Goal: Information Seeking & Learning: Learn about a topic

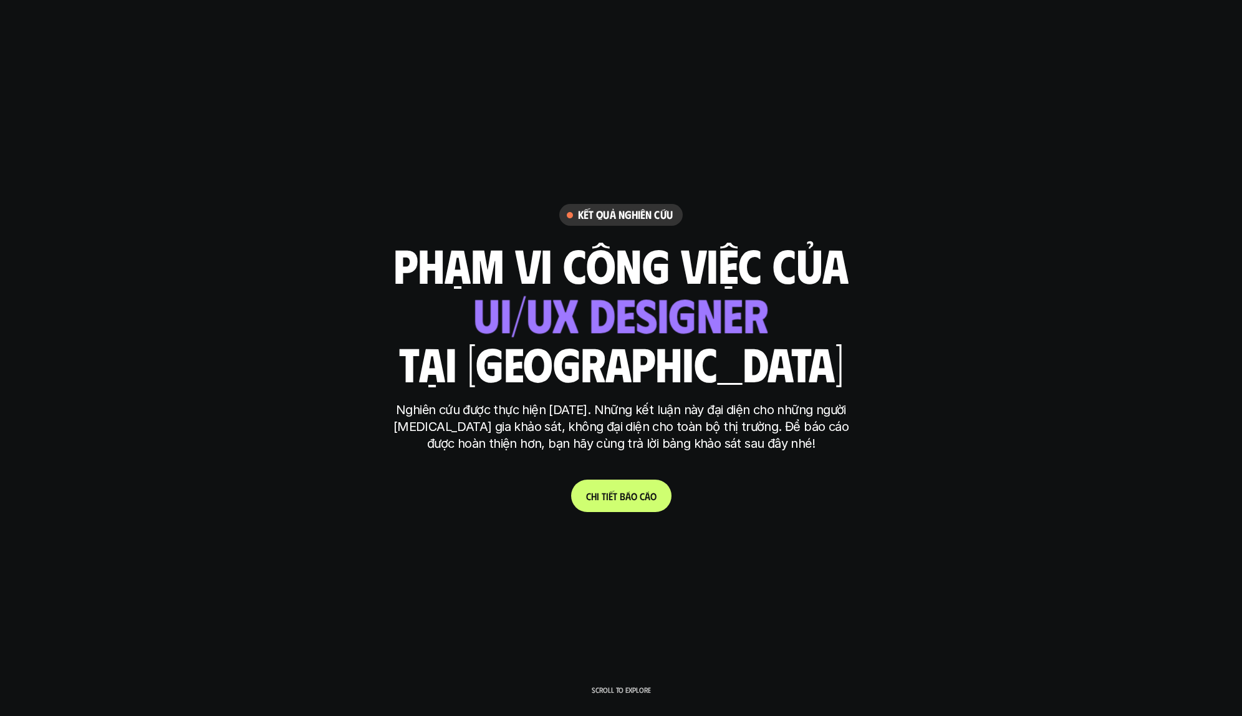
scroll to position [3849, 0]
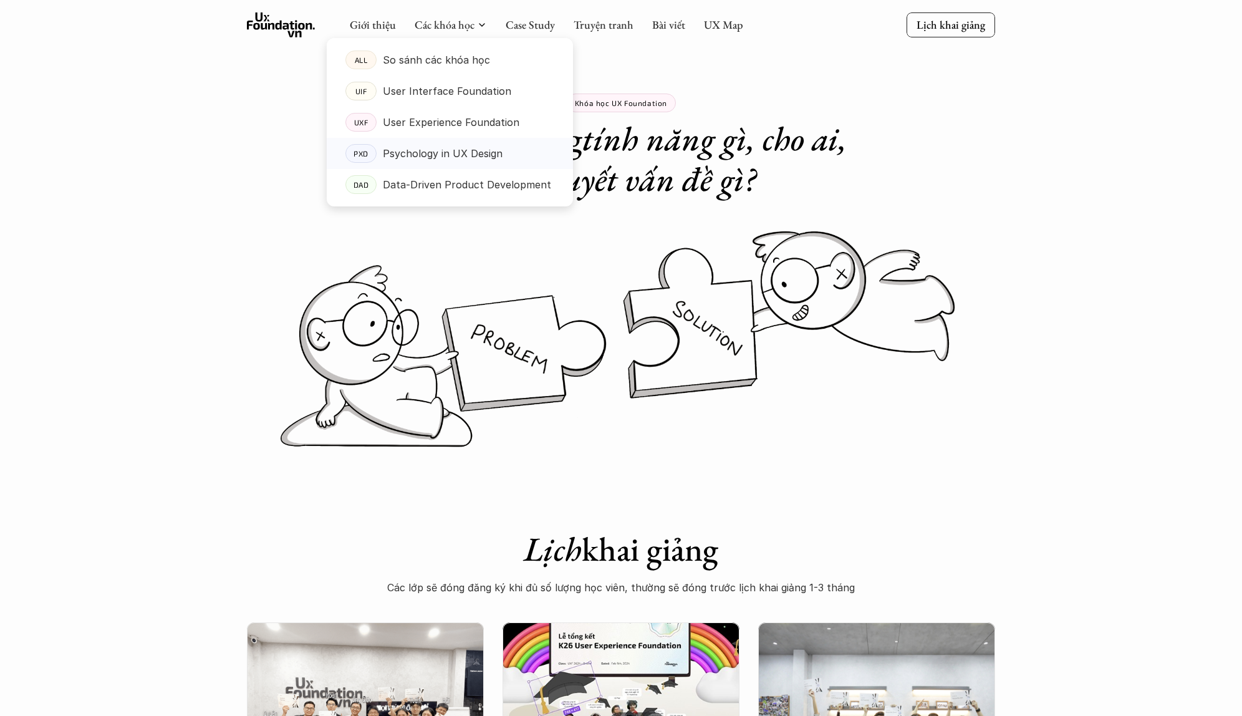
click at [457, 151] on p "Psychology in UX Design" at bounding box center [443, 153] width 120 height 19
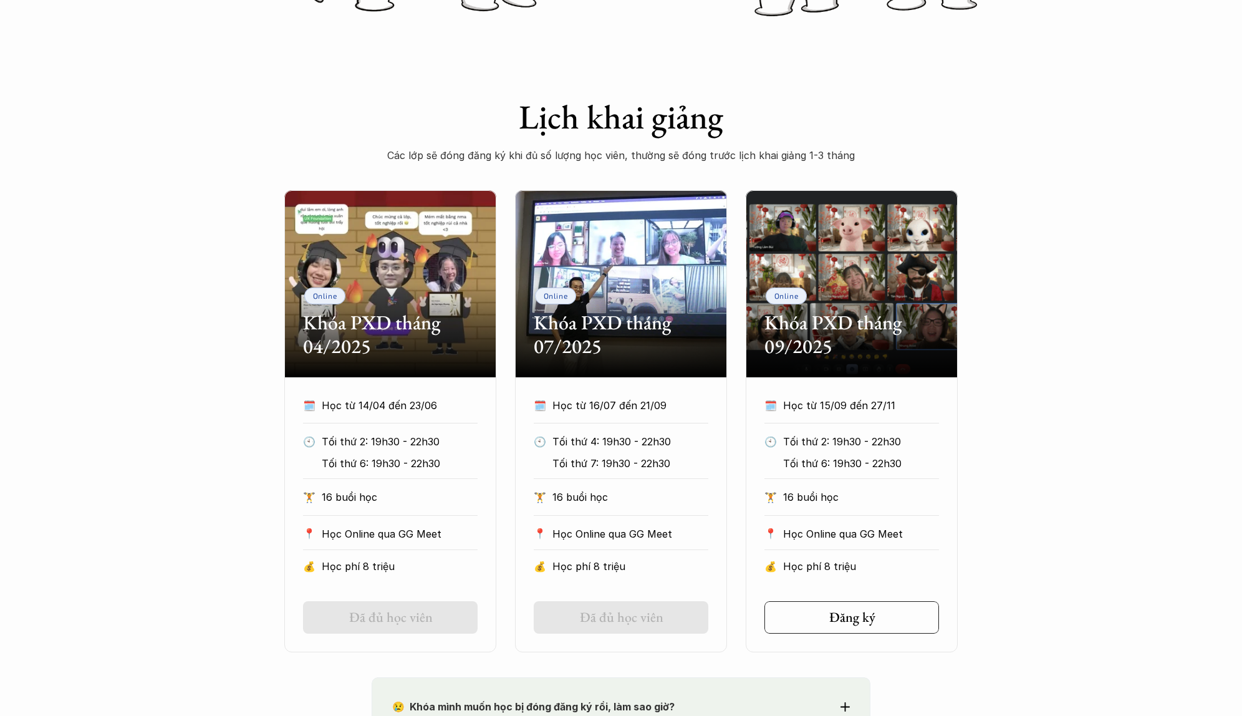
scroll to position [433, 0]
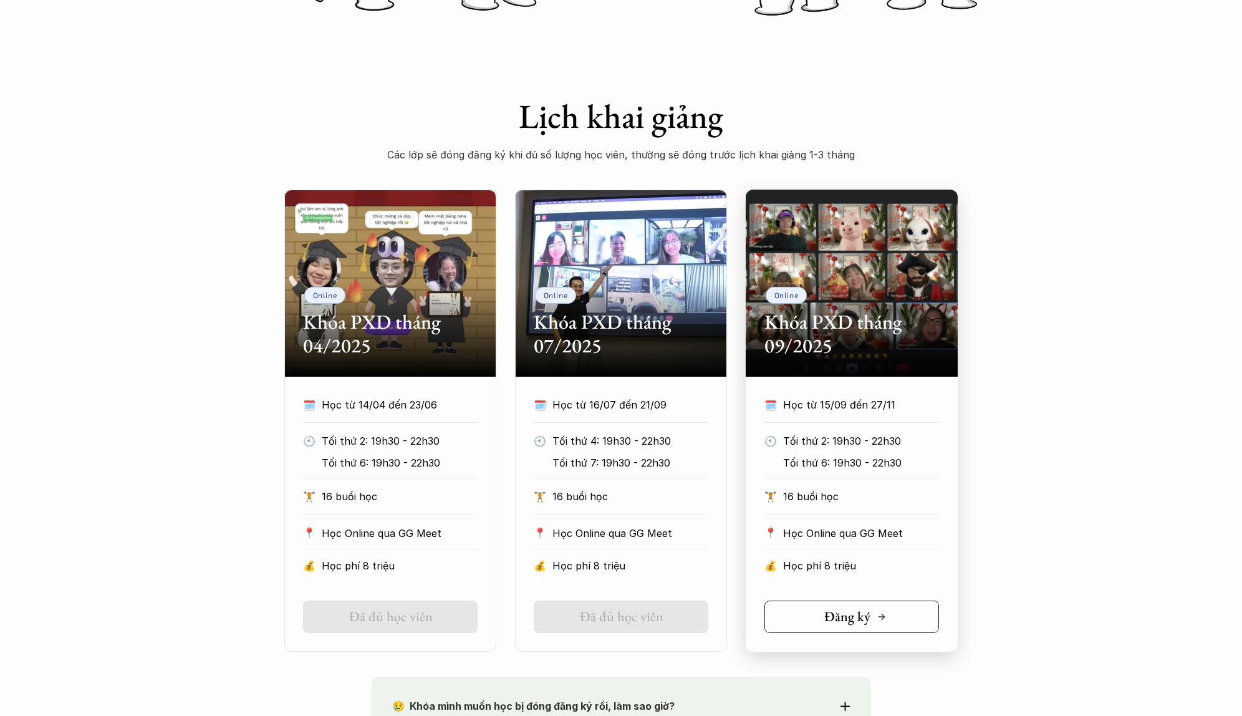
click at [864, 611] on h5 "Đăng ký" at bounding box center [847, 616] width 46 height 16
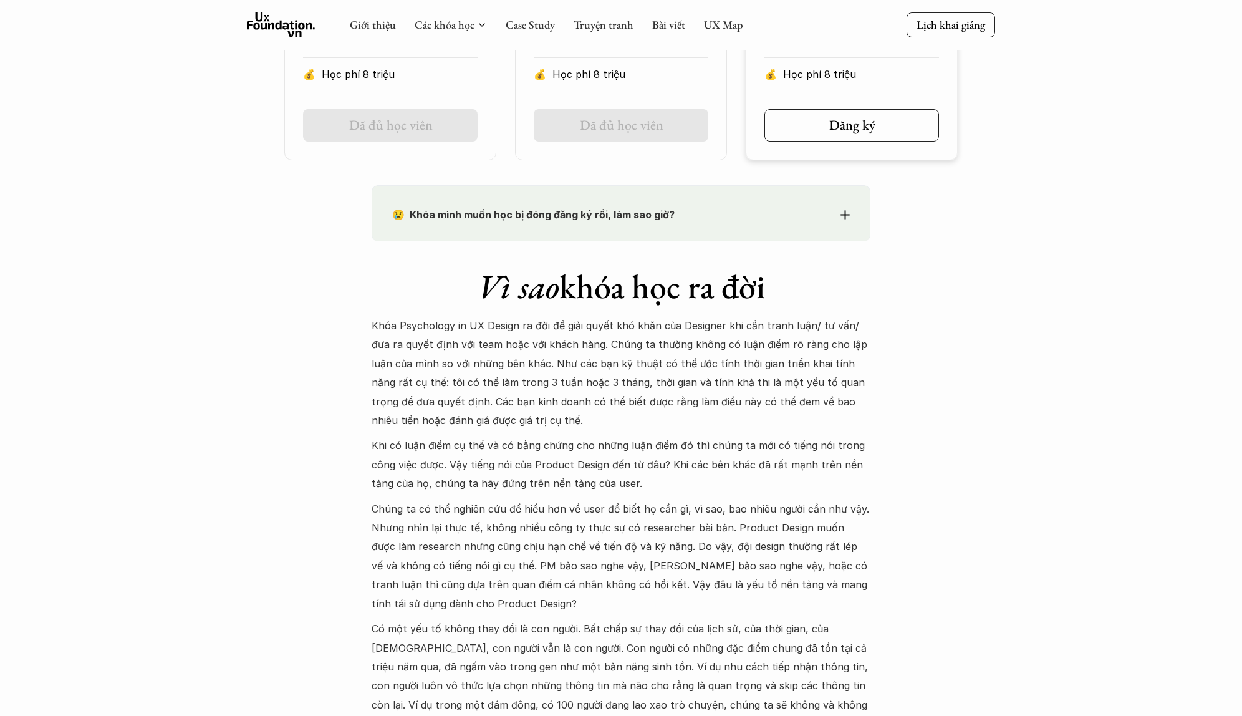
scroll to position [0, 0]
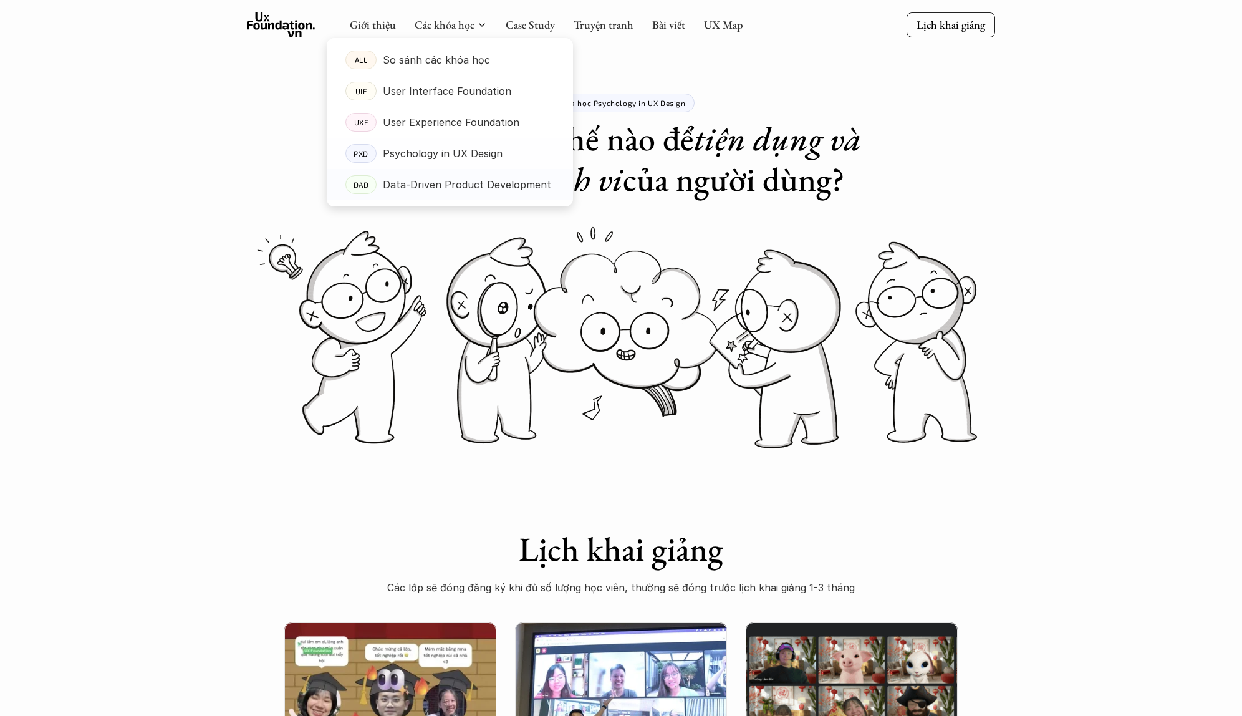
click at [442, 180] on p "Data-Driven Product Development" at bounding box center [467, 184] width 168 height 19
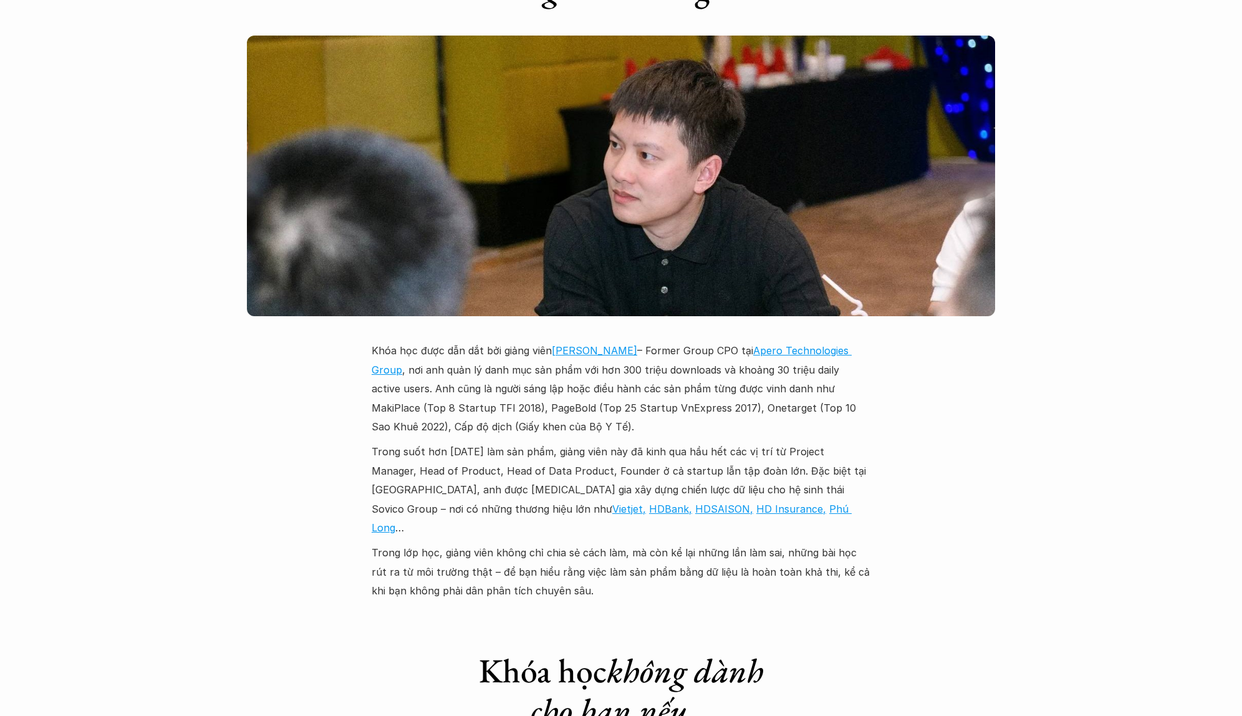
scroll to position [3465, 0]
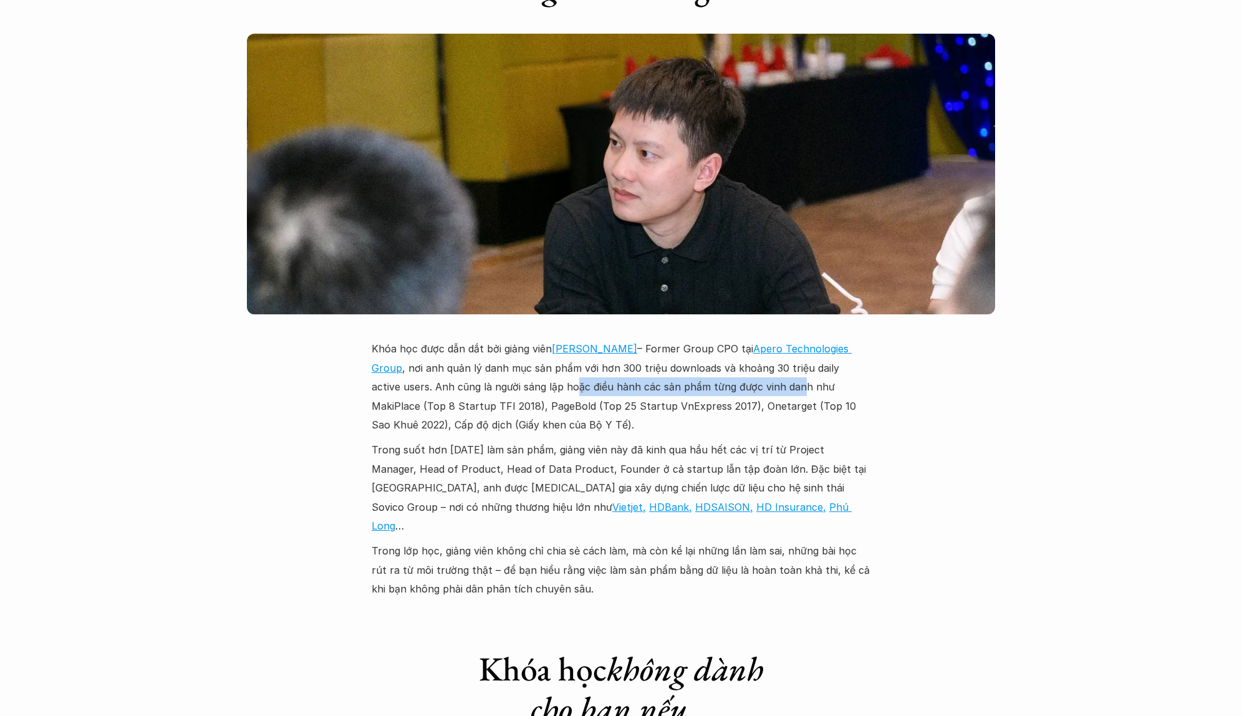
drag, startPoint x: 547, startPoint y: 249, endPoint x: 766, endPoint y: 251, distance: 218.8
click at [766, 339] on p "Khóa học được dẫn dắt bởi giảng viên [PERSON_NAME] – Former Group CPO tại Apero…" at bounding box center [620, 386] width 499 height 95
click at [800, 339] on p "Khóa học được dẫn dắt bởi giảng viên [PERSON_NAME] – Former Group CPO tại Apero…" at bounding box center [620, 386] width 499 height 95
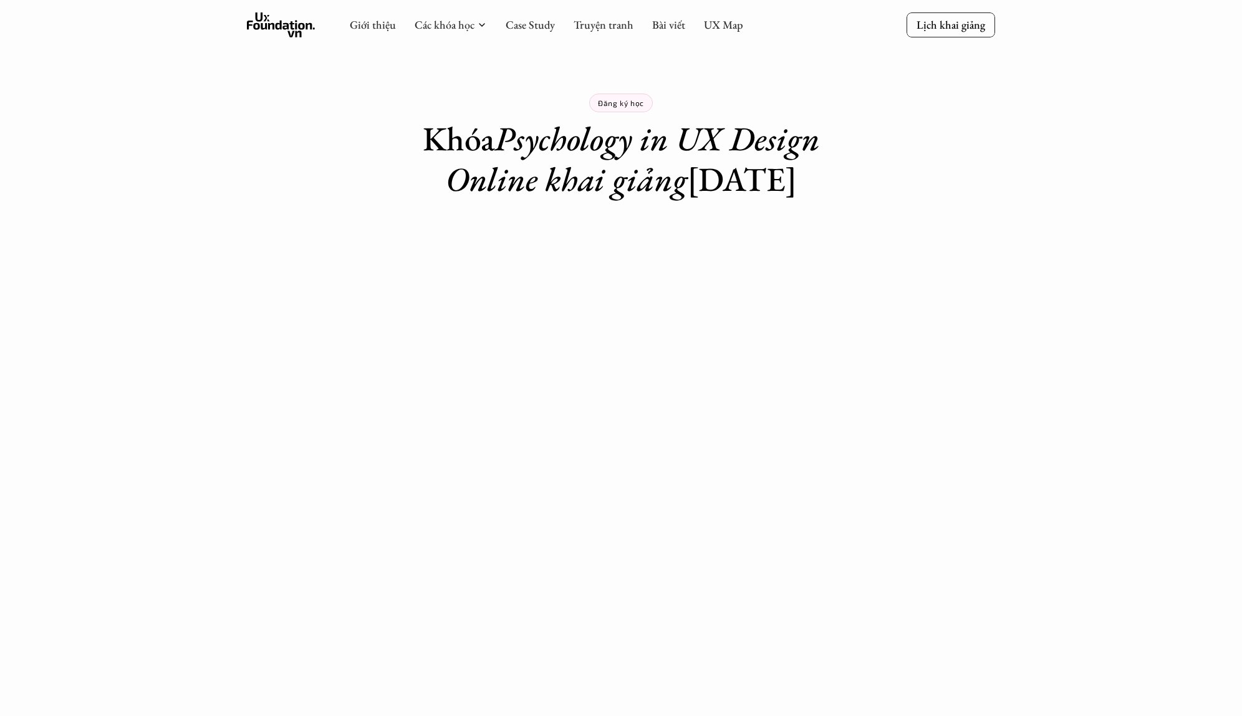
click at [476, 51] on div "Đăng ký học Khóa Psychology in UX Design Online khai giảng 15/09/2025" at bounding box center [620, 99] width 499 height 199
click at [598, 25] on link "Truyện tranh" at bounding box center [603, 24] width 60 height 14
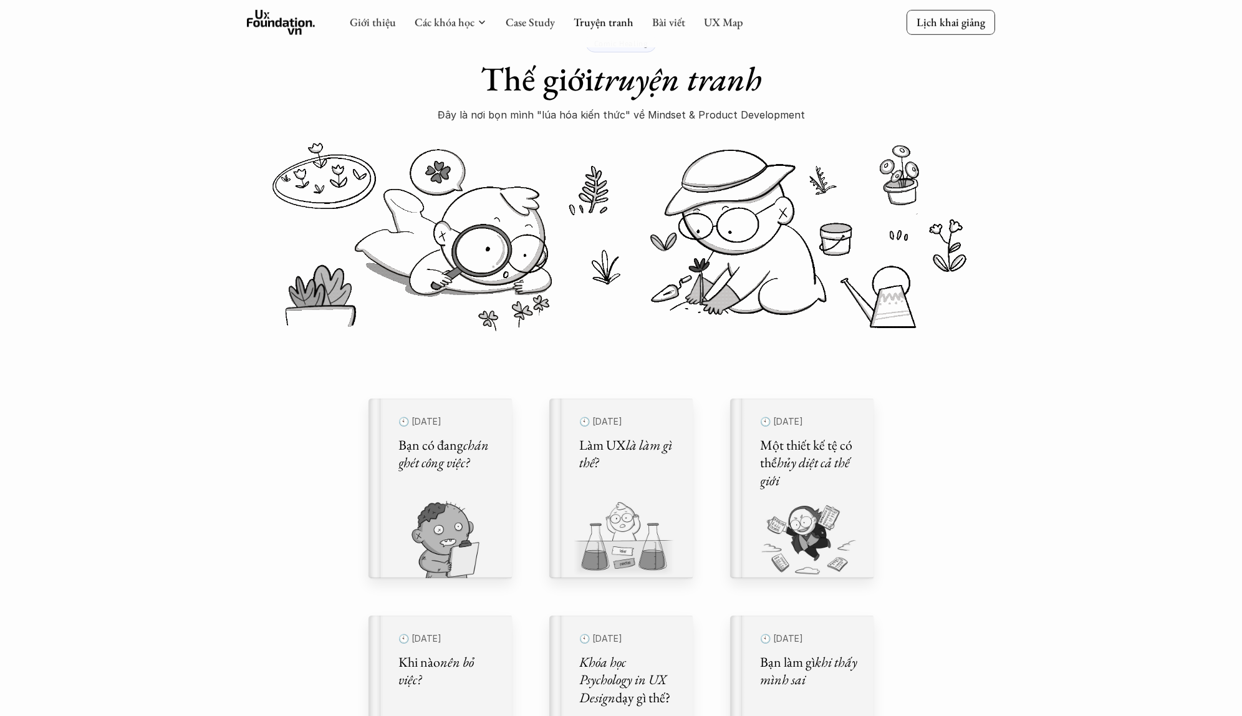
scroll to position [222, 0]
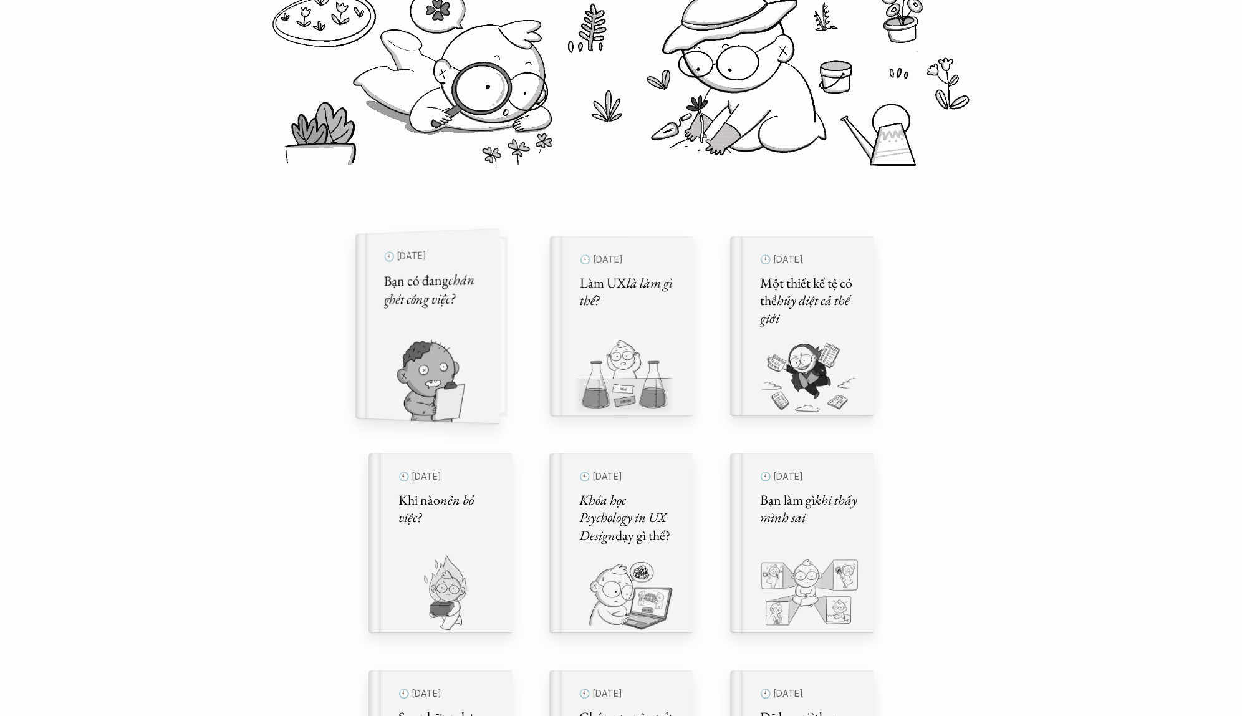
click at [403, 310] on div "🕙 29 thg 9, 2024 Bạn có đang chán ghét công việc?" at bounding box center [433, 326] width 99 height 162
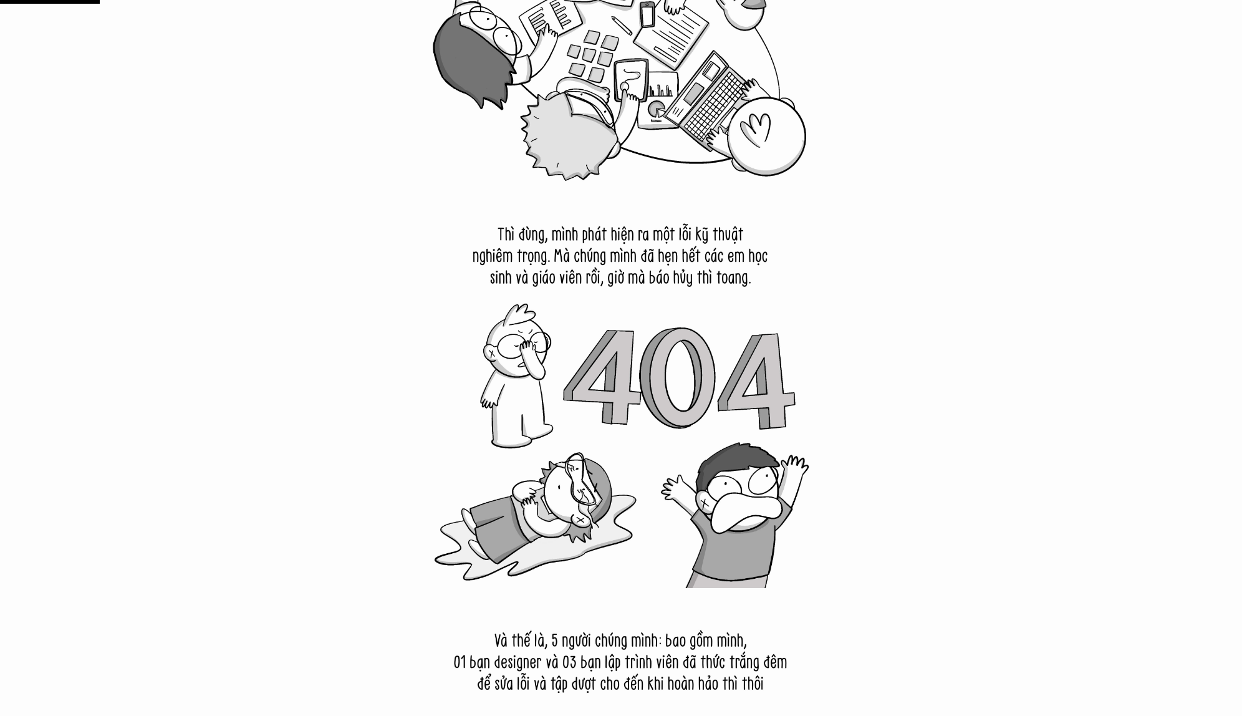
scroll to position [1648, 0]
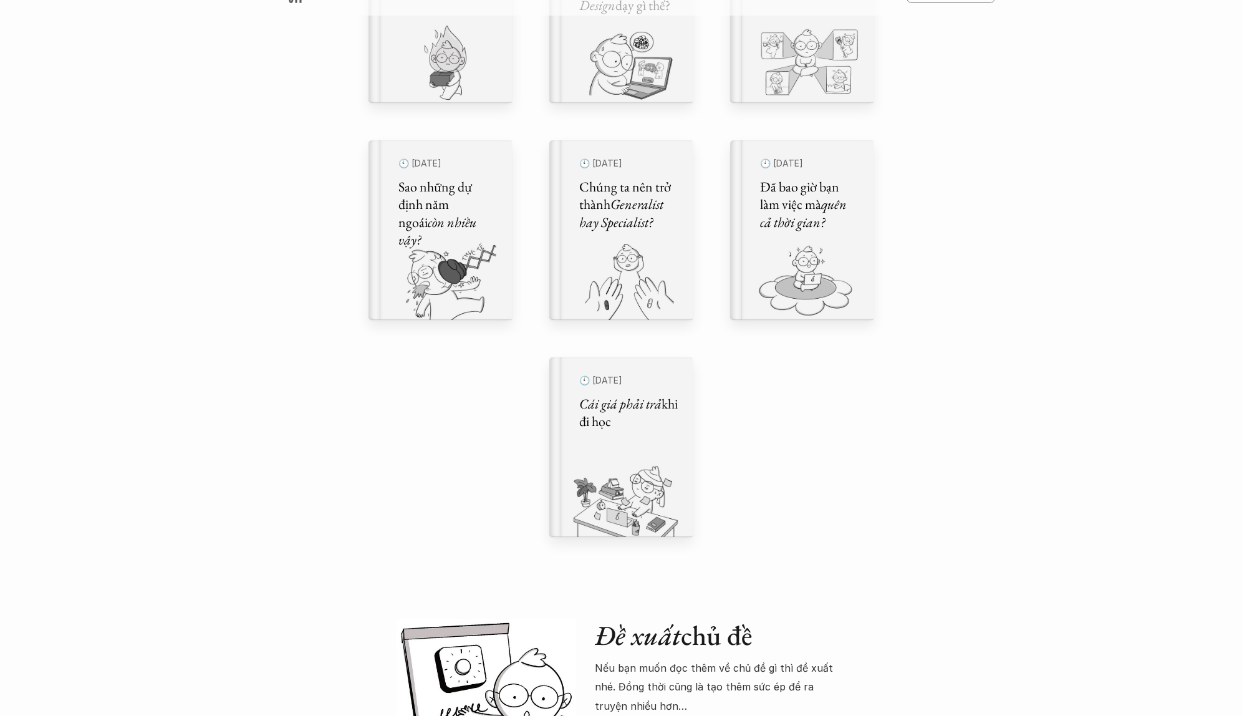
scroll to position [759, 0]
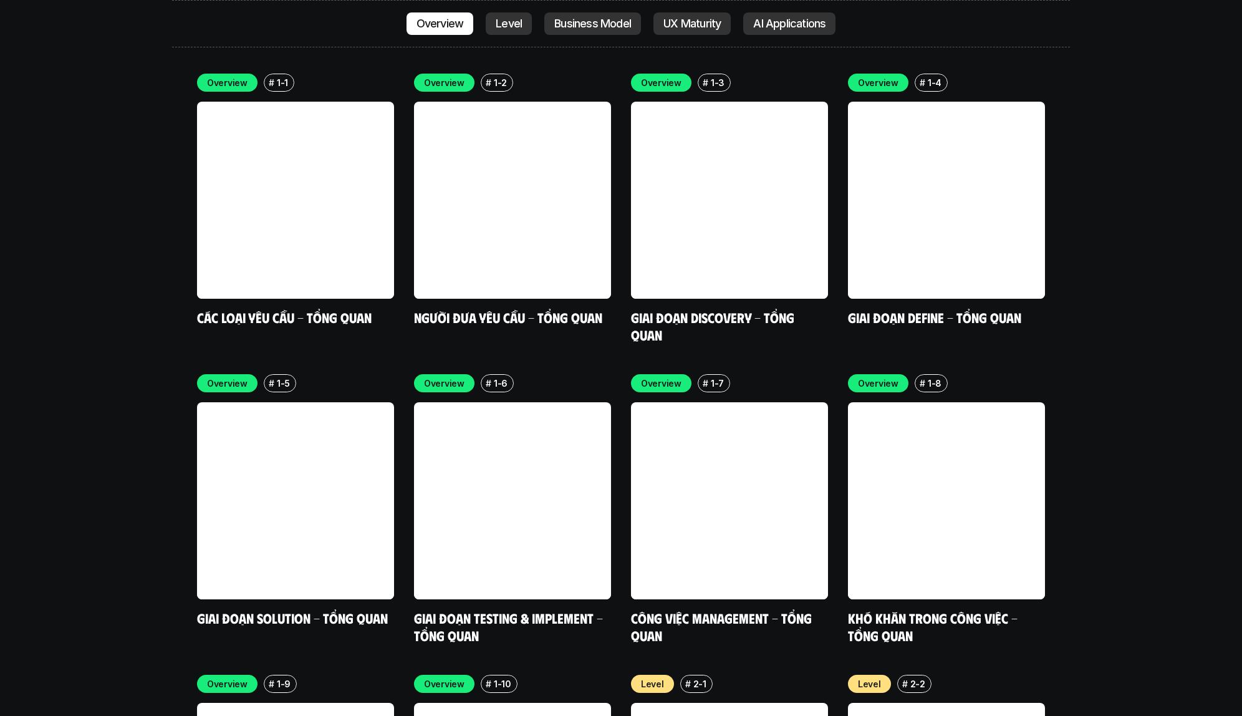
scroll to position [3849, 0]
